Goal: Obtain resource: Obtain resource

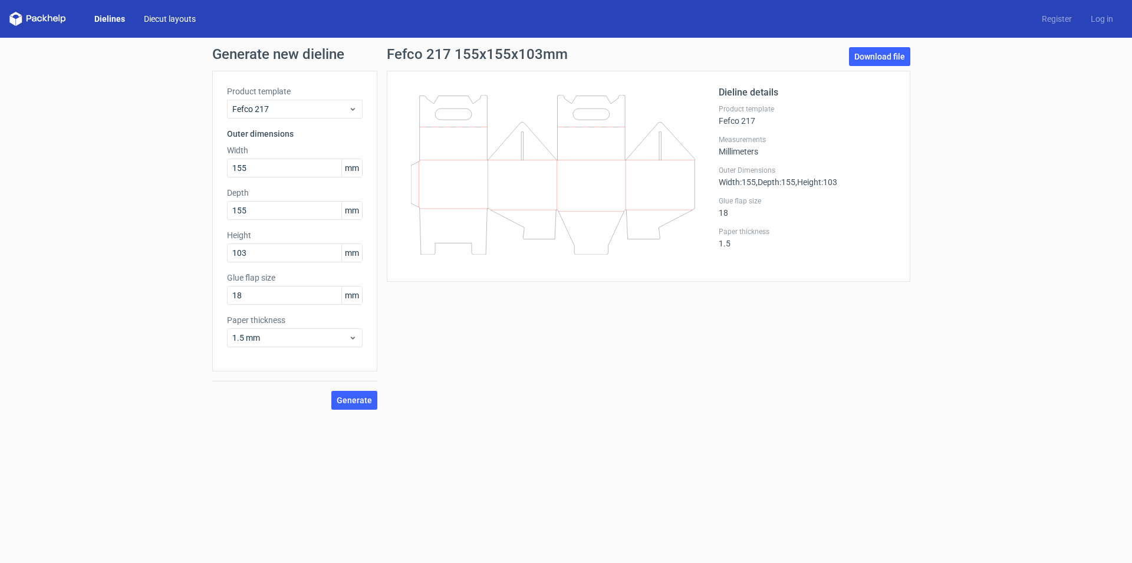
click at [175, 13] on link "Diecut layouts" at bounding box center [169, 19] width 71 height 12
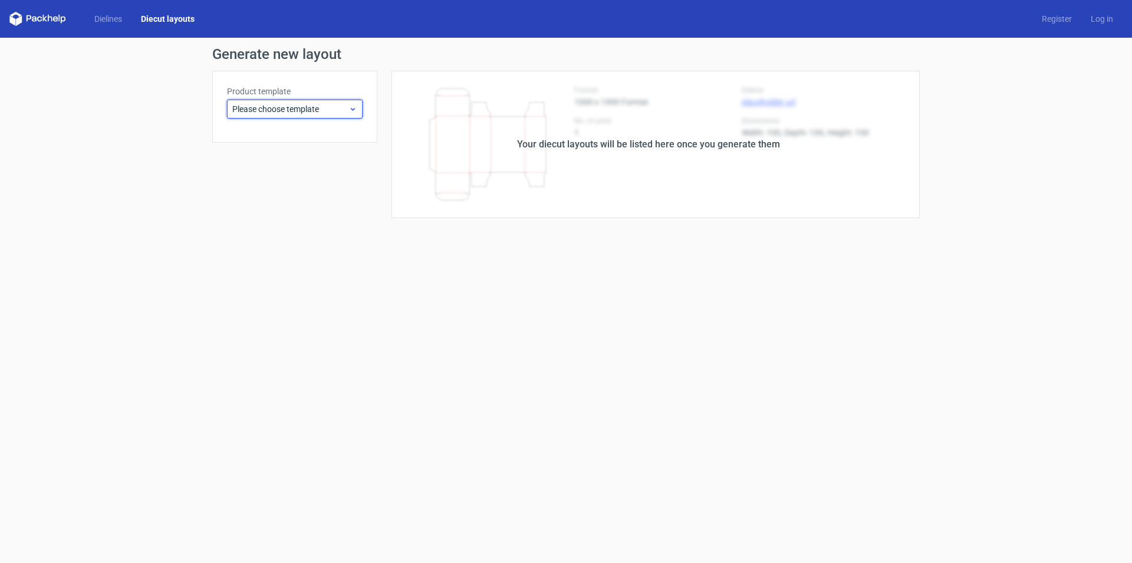
click at [356, 107] on icon at bounding box center [352, 108] width 9 height 9
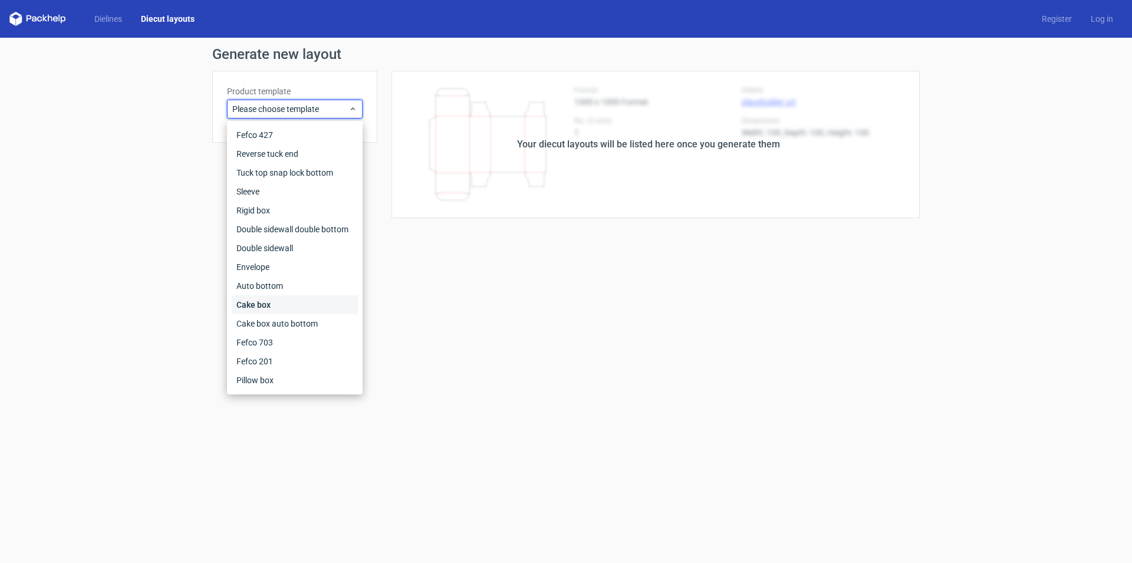
click at [264, 306] on div "Cake box" at bounding box center [295, 304] width 126 height 19
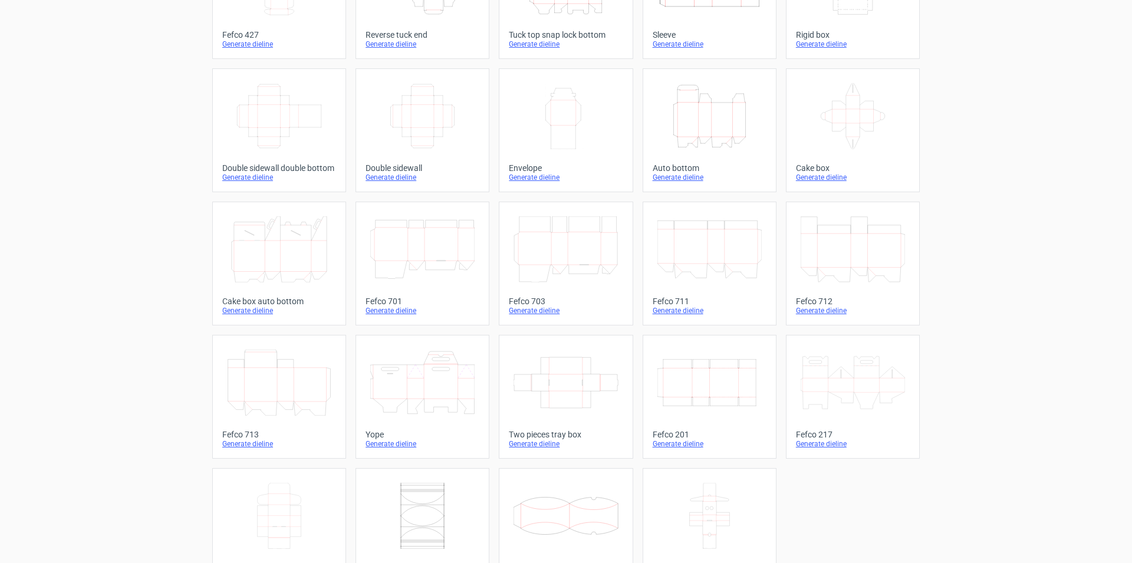
scroll to position [115, 0]
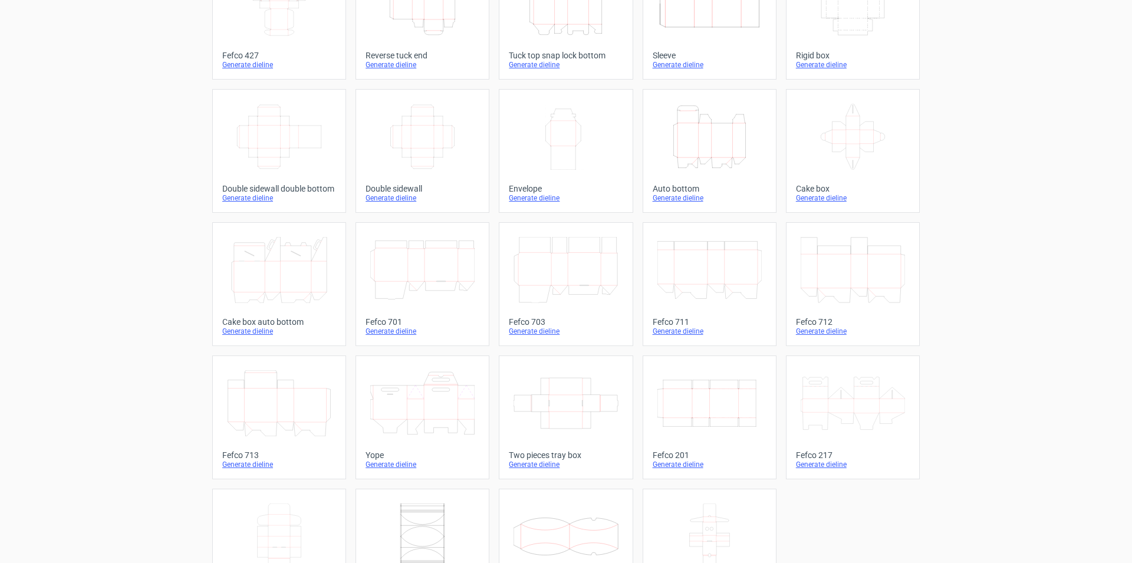
click at [406, 407] on icon at bounding box center [422, 403] width 104 height 66
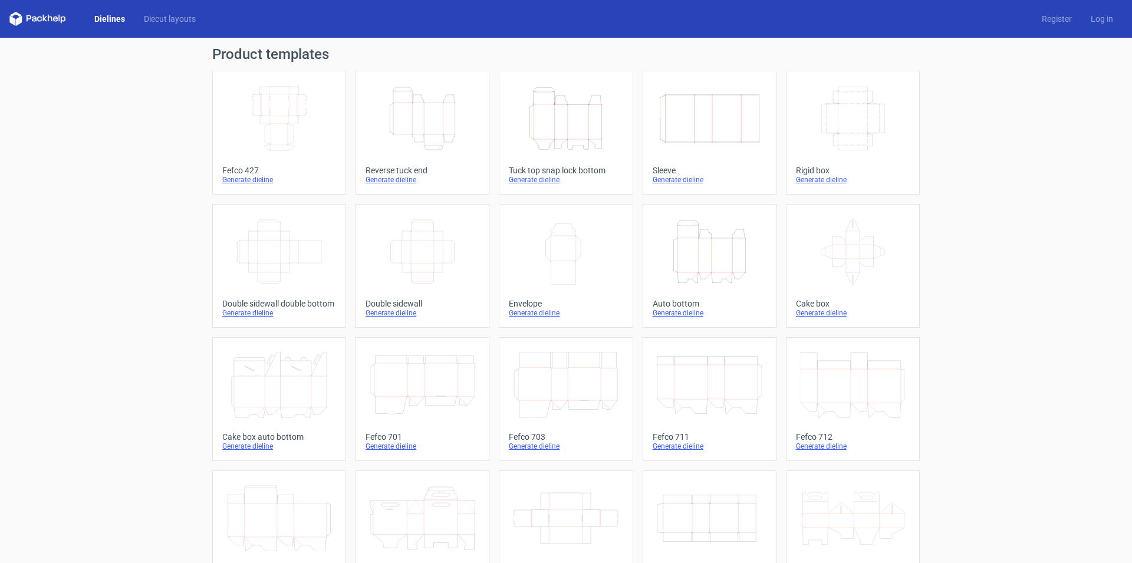
scroll to position [59, 0]
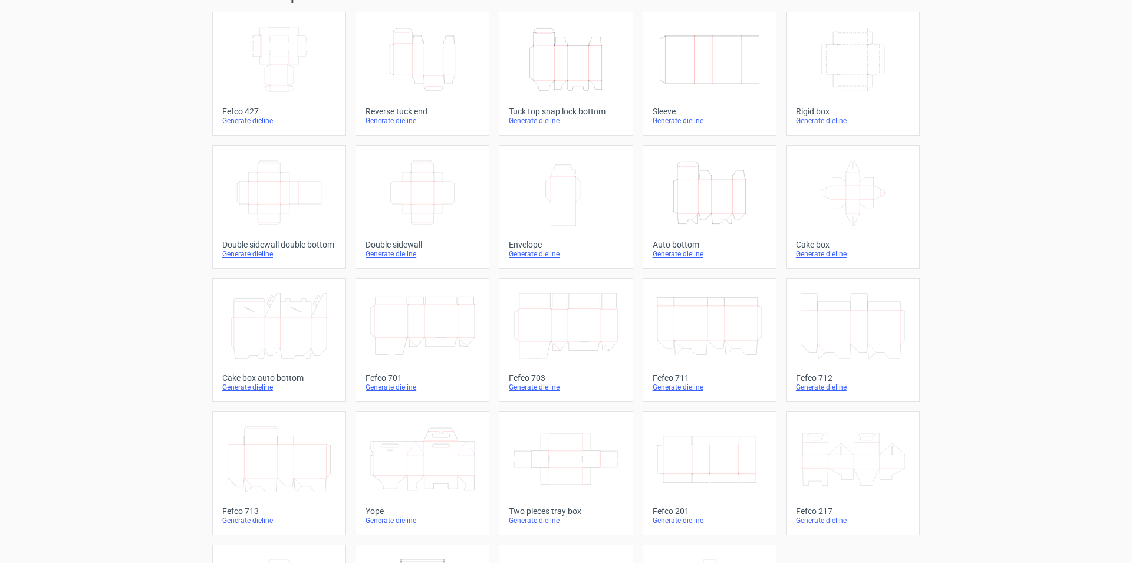
click at [430, 195] on icon "Width Depth Height" at bounding box center [422, 193] width 104 height 66
